Goal: Information Seeking & Learning: Learn about a topic

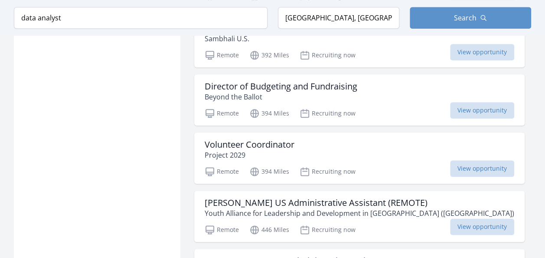
scroll to position [2116, 0]
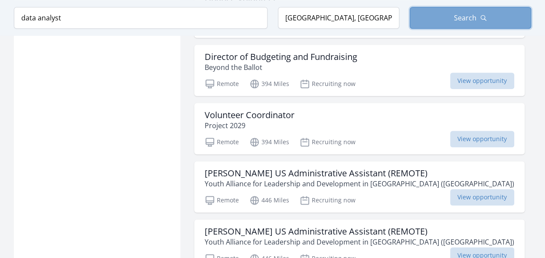
click at [435, 27] on button "Search" at bounding box center [470, 18] width 121 height 22
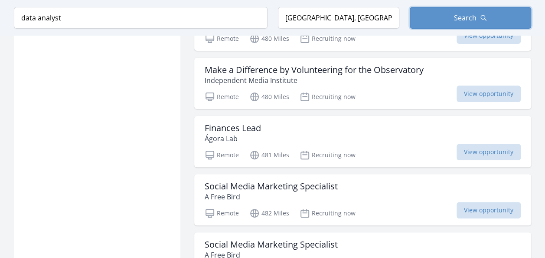
scroll to position [3346, 0]
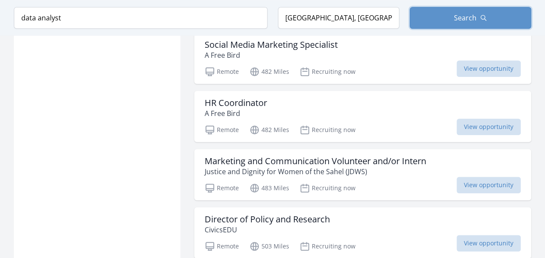
scroll to position [3547, 0]
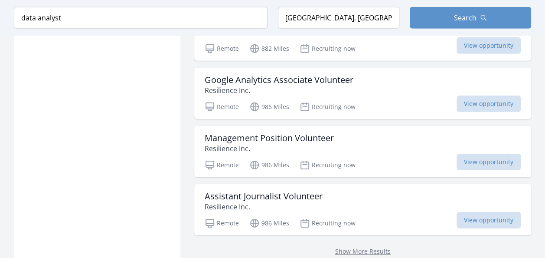
scroll to position [4587, 0]
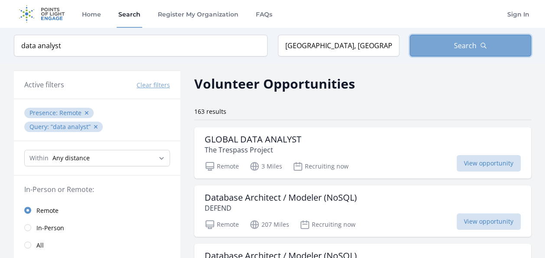
click at [439, 40] on button "Search" at bounding box center [470, 46] width 121 height 22
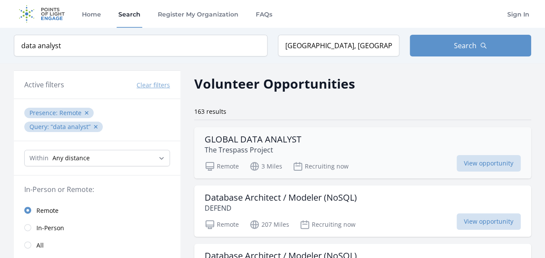
click at [262, 138] on h3 "GLOBAL DATA ANALYST" at bounding box center [253, 139] width 97 height 10
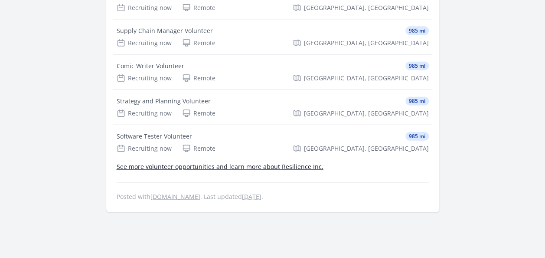
scroll to position [988, 0]
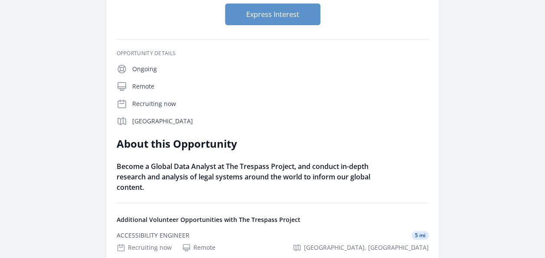
scroll to position [139, 0]
